Goal: Transaction & Acquisition: Purchase product/service

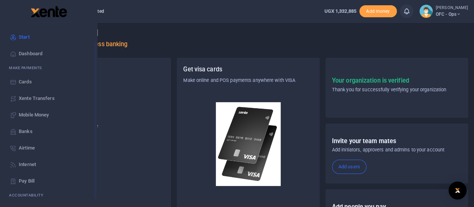
scroll to position [61, 0]
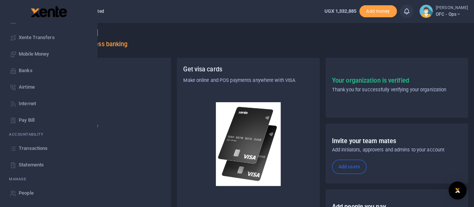
click at [38, 164] on span "Statements" at bounding box center [31, 164] width 25 height 7
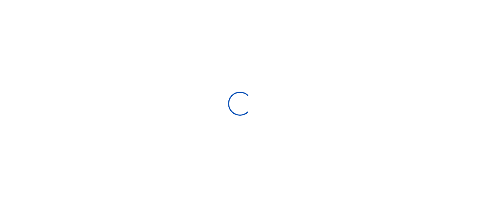
select select "ALL"
type input "[DATE] - [DATE]"
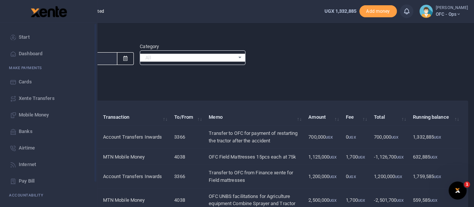
click at [20, 35] on span "Start" at bounding box center [24, 36] width 11 height 7
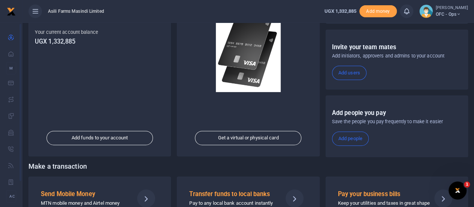
scroll to position [130, 0]
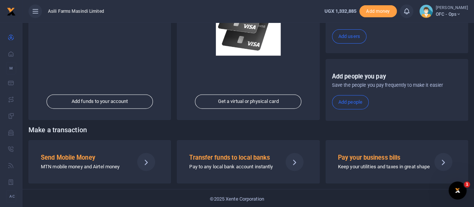
click at [93, 159] on h5 "Send Mobile Money" at bounding box center [84, 157] width 87 height 7
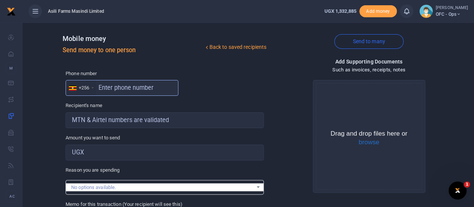
click at [112, 89] on input "text" at bounding box center [122, 88] width 113 height 16
type input "786822925"
type input "George William Odiope"
type input "786822925"
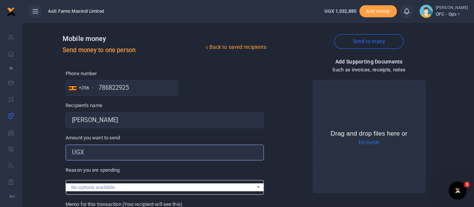
click at [93, 155] on input "Amount you want to send" at bounding box center [165, 152] width 198 height 16
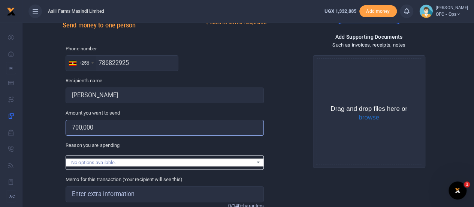
scroll to position [75, 0]
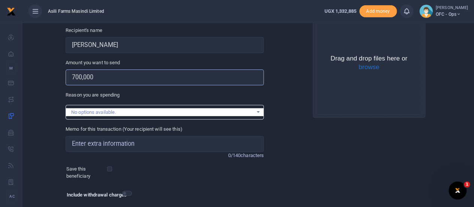
type input "700,000"
click at [112, 146] on input "Memo for this transaction (Your recipient will see this)" at bounding box center [165, 144] width 198 height 16
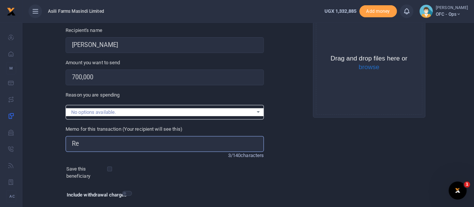
type input "R"
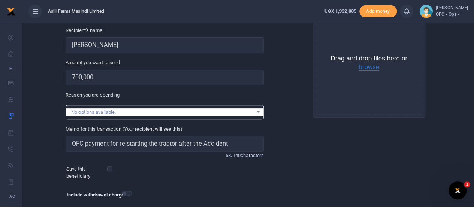
click at [364, 67] on button "browse" at bounding box center [369, 67] width 21 height 7
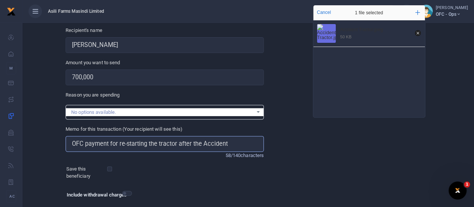
click at [127, 142] on input "OFC payment for re-starting the tractor after the Accident" at bounding box center [165, 144] width 198 height 16
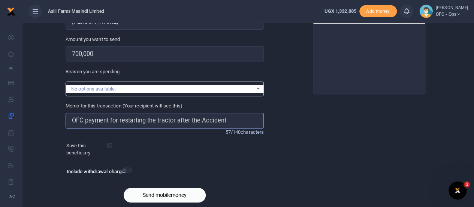
scroll to position [124, 0]
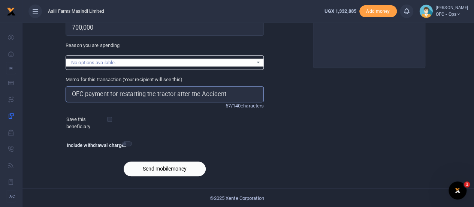
type input "OFC payment for restarting the tractor after the Accident"
click at [146, 171] on button "Send mobilemoney" at bounding box center [165, 168] width 82 height 15
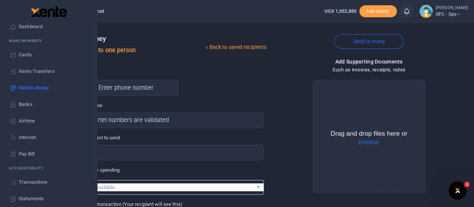
scroll to position [61, 0]
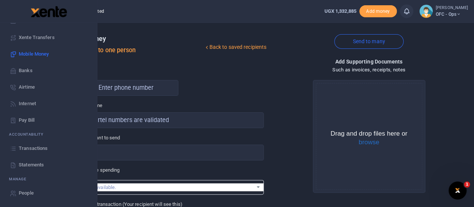
click at [26, 146] on span "Transactions" at bounding box center [33, 147] width 29 height 7
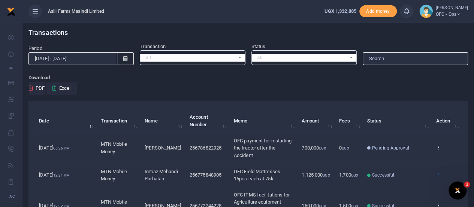
click at [439, 176] on icon at bounding box center [438, 173] width 5 height 5
click at [415, 147] on link "View details" at bounding box center [411, 143] width 59 height 10
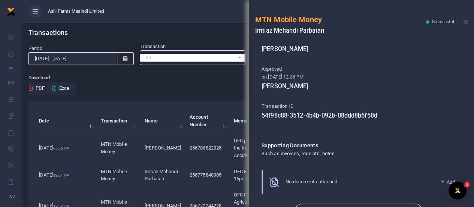
scroll to position [187, 0]
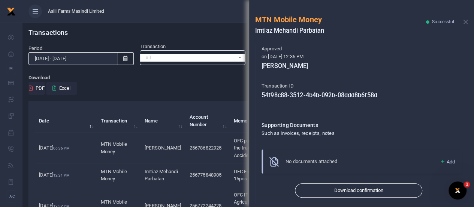
click at [440, 159] on icon at bounding box center [443, 161] width 6 height 7
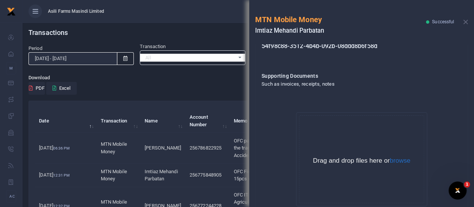
scroll to position [280, 0]
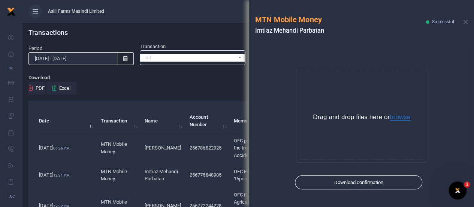
click at [397, 116] on button "browse" at bounding box center [400, 117] width 21 height 7
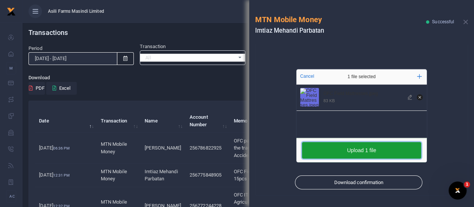
click at [358, 148] on button "Upload 1 file" at bounding box center [361, 150] width 119 height 16
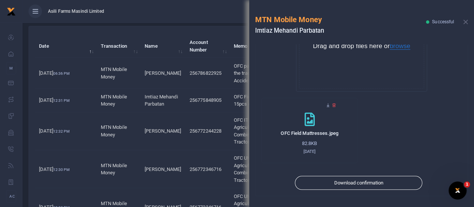
scroll to position [75, 0]
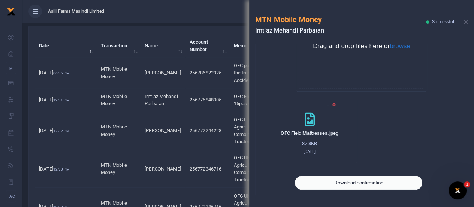
click at [349, 179] on button "Download confirmation" at bounding box center [358, 182] width 127 height 14
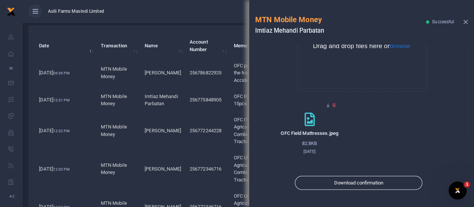
click at [464, 21] on button "Close" at bounding box center [465, 21] width 5 height 5
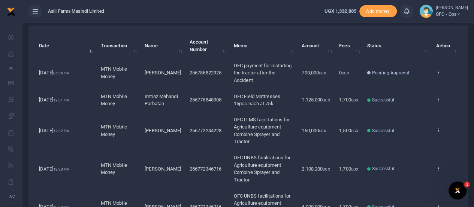
scroll to position [0, 0]
